Goal: Task Accomplishment & Management: Complete application form

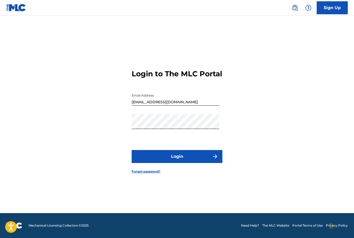
click at [184, 163] on button "Login" at bounding box center [177, 156] width 91 height 13
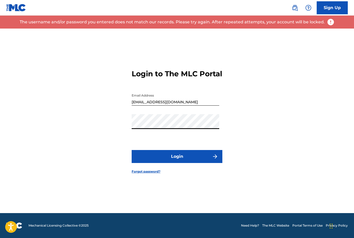
click at [199, 163] on button "Login" at bounding box center [177, 156] width 91 height 13
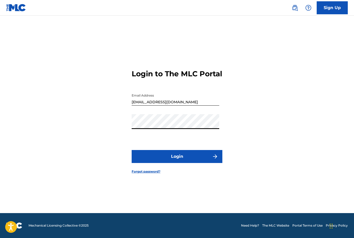
click at [171, 163] on button "Login" at bounding box center [177, 156] width 91 height 13
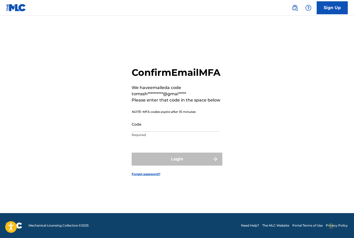
click at [172, 132] on input "Code" at bounding box center [176, 124] width 88 height 15
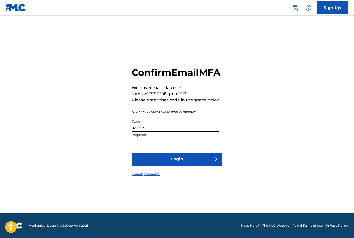
type input "823233"
click at [190, 165] on button "Login" at bounding box center [177, 159] width 91 height 13
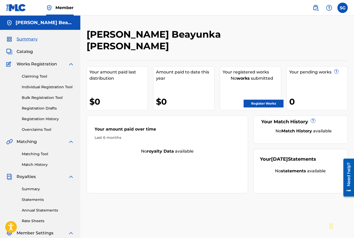
click at [264, 100] on link "Register Works" at bounding box center [264, 104] width 40 height 8
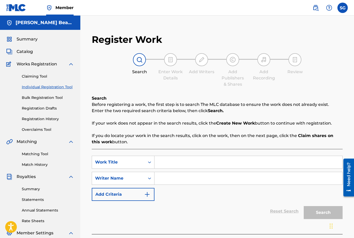
click at [40, 53] on div "Catalog" at bounding box center [40, 52] width 68 height 6
click at [40, 52] on div "Catalog" at bounding box center [40, 52] width 68 height 6
click at [49, 64] on span "Works Registration" at bounding box center [37, 64] width 40 height 6
click at [37, 39] on span "Summary" at bounding box center [27, 39] width 21 height 6
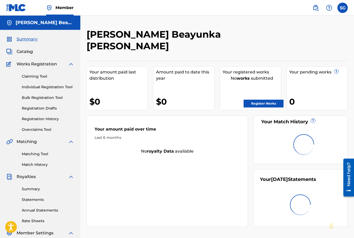
click at [50, 38] on div "Summary" at bounding box center [40, 39] width 68 height 6
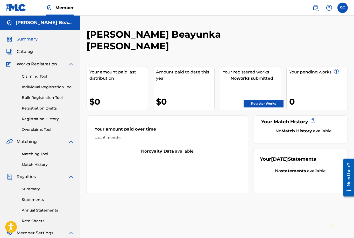
scroll to position [1, 0]
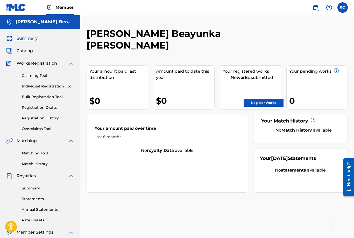
click at [261, 99] on link "Register Works" at bounding box center [264, 103] width 40 height 8
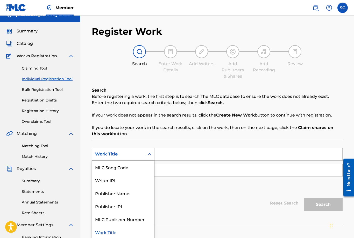
scroll to position [9, 0]
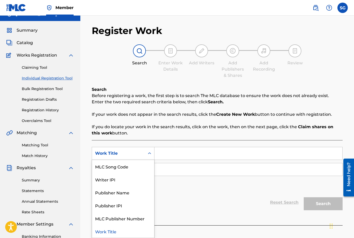
click at [114, 182] on div "Writer IPI" at bounding box center [123, 179] width 62 height 13
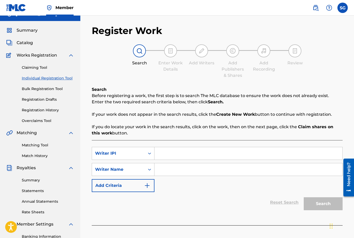
click at [187, 157] on input "Search Form" at bounding box center [249, 153] width 188 height 12
type input "1176548035"
click at [180, 169] on input "Search Form" at bounding box center [249, 169] width 188 height 12
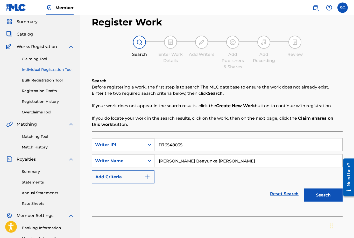
scroll to position [18, 0]
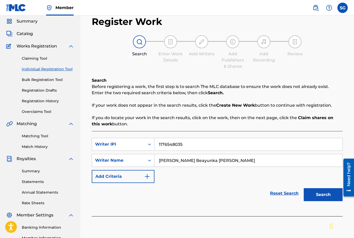
type input "[PERSON_NAME] Beayunka [PERSON_NAME]"
click at [142, 178] on button "Add Criteria" at bounding box center [123, 176] width 63 height 13
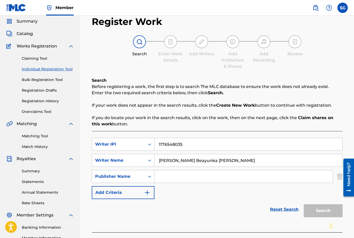
click at [178, 180] on input "Search Form" at bounding box center [244, 176] width 178 height 12
type input "[DEMOGRAPHIC_DATA]"
click at [150, 195] on img "Search Form" at bounding box center [147, 192] width 6 height 6
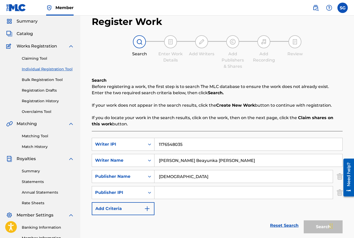
click at [176, 194] on input "Search Form" at bounding box center [244, 192] width 178 height 12
type input "01259432638"
click at [150, 210] on img "Search Form" at bounding box center [147, 208] width 6 height 6
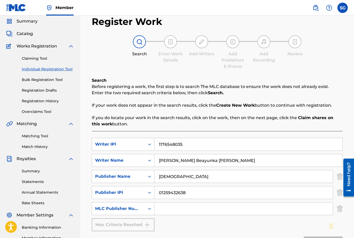
click at [170, 212] on input "Search Form" at bounding box center [244, 208] width 178 height 12
click at [200, 180] on input "[DEMOGRAPHIC_DATA]" at bounding box center [244, 176] width 178 height 12
type input "BuddhaWorkin"
click at [186, 196] on input "01259432638" at bounding box center [244, 192] width 178 height 12
click at [185, 196] on input "01259432638" at bounding box center [244, 192] width 178 height 12
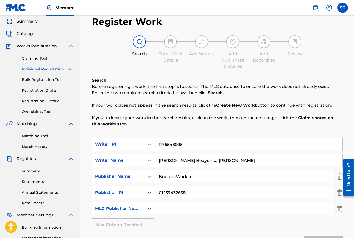
click at [181, 195] on input "01259432638" at bounding box center [244, 192] width 178 height 12
click at [182, 193] on input "01259432638" at bounding box center [244, 192] width 178 height 12
click at [182, 192] on input "01259432638" at bounding box center [244, 192] width 178 height 12
click at [172, 212] on input "Search Form" at bounding box center [244, 208] width 178 height 12
click at [172, 211] on input "Search Form" at bounding box center [244, 208] width 178 height 12
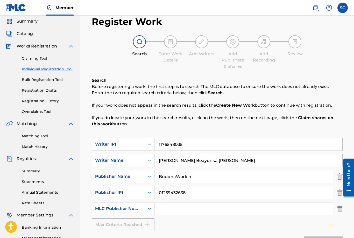
click at [178, 212] on input "Search Form" at bounding box center [244, 208] width 178 height 12
click at [180, 209] on input "Search Form" at bounding box center [244, 208] width 178 height 12
paste input "01259432638"
type input "01259432638"
click at [187, 198] on input "01259432638" at bounding box center [244, 192] width 178 height 12
